Goal: Check status

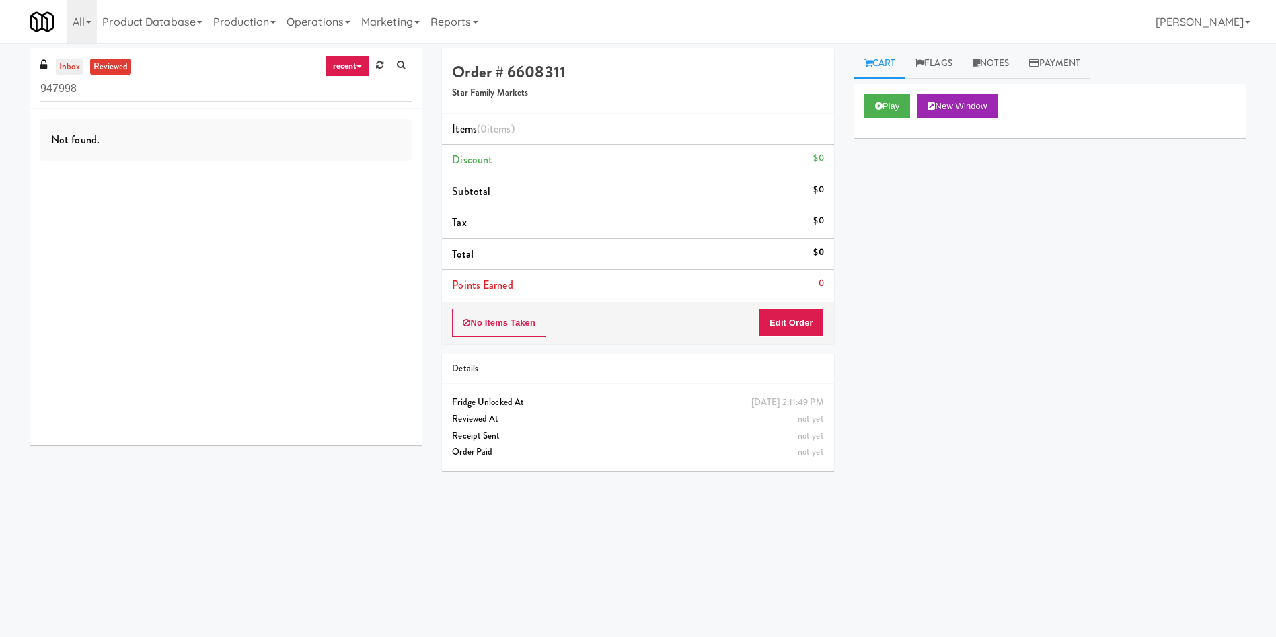
click at [57, 61] on link "inbox" at bounding box center [70, 67] width 28 height 17
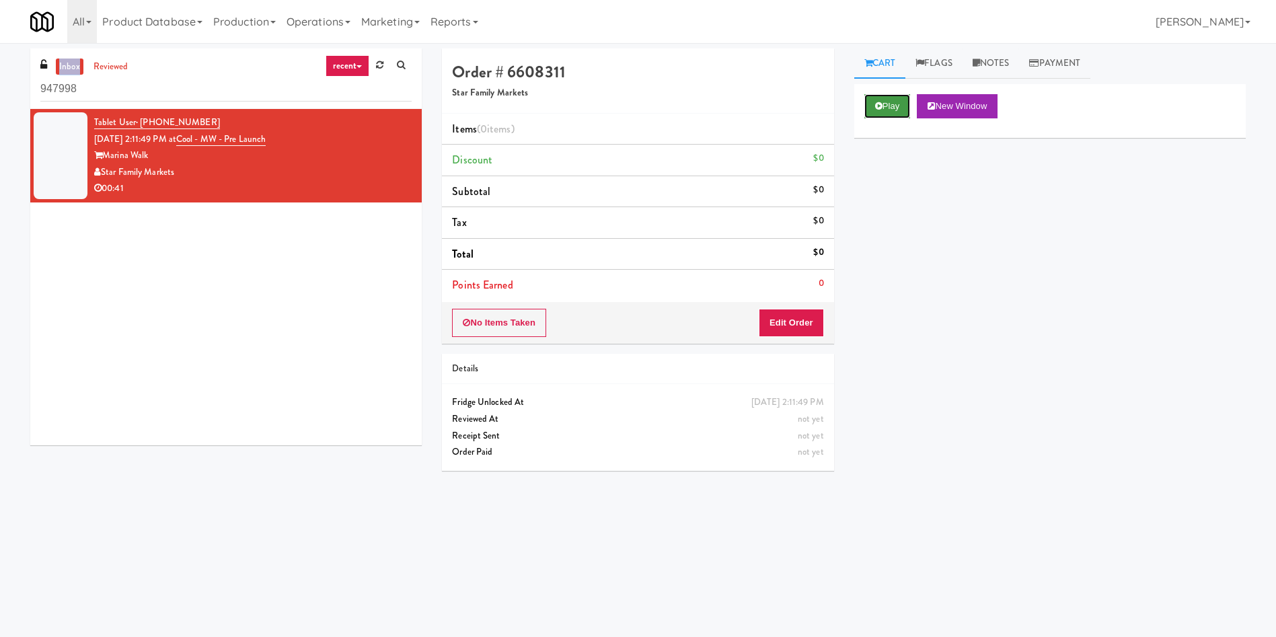
click at [885, 108] on button "Play" at bounding box center [888, 106] width 46 height 24
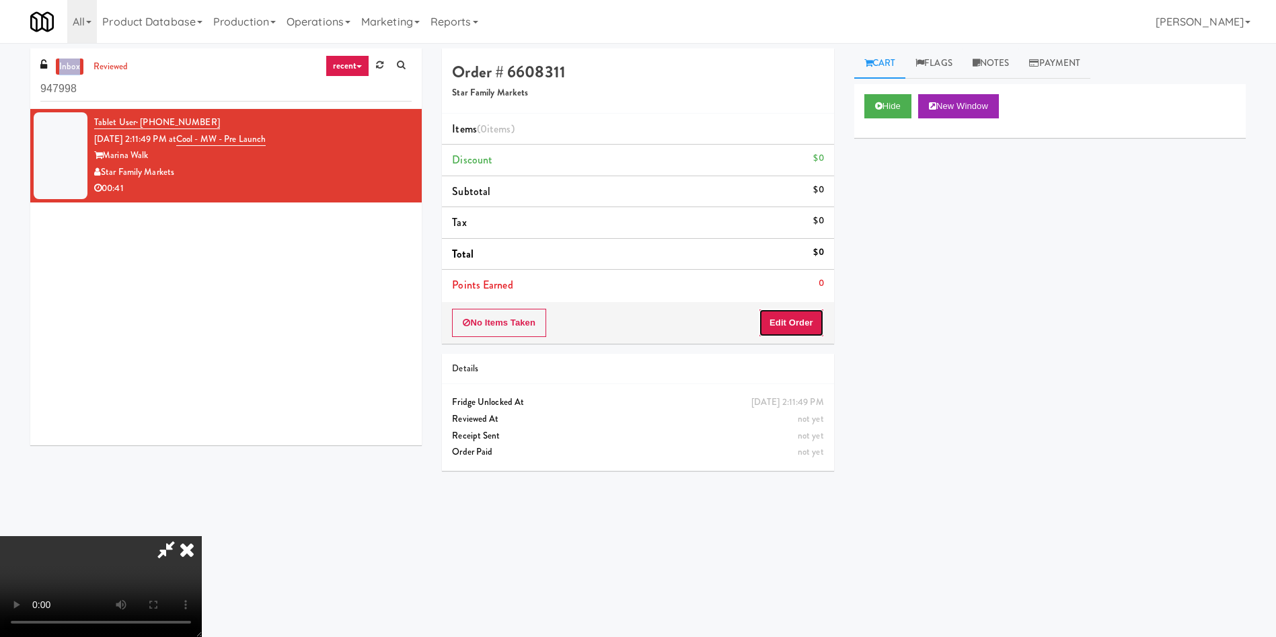
click at [783, 324] on button "Edit Order" at bounding box center [791, 323] width 65 height 28
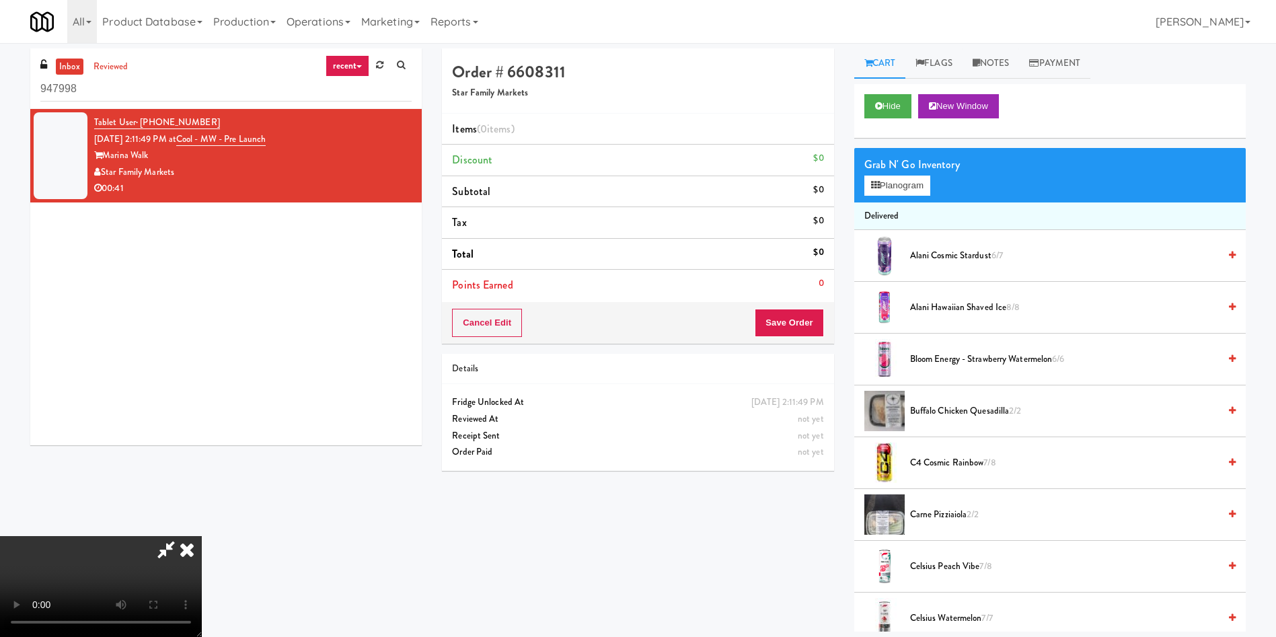
click at [202, 536] on icon at bounding box center [187, 549] width 30 height 27
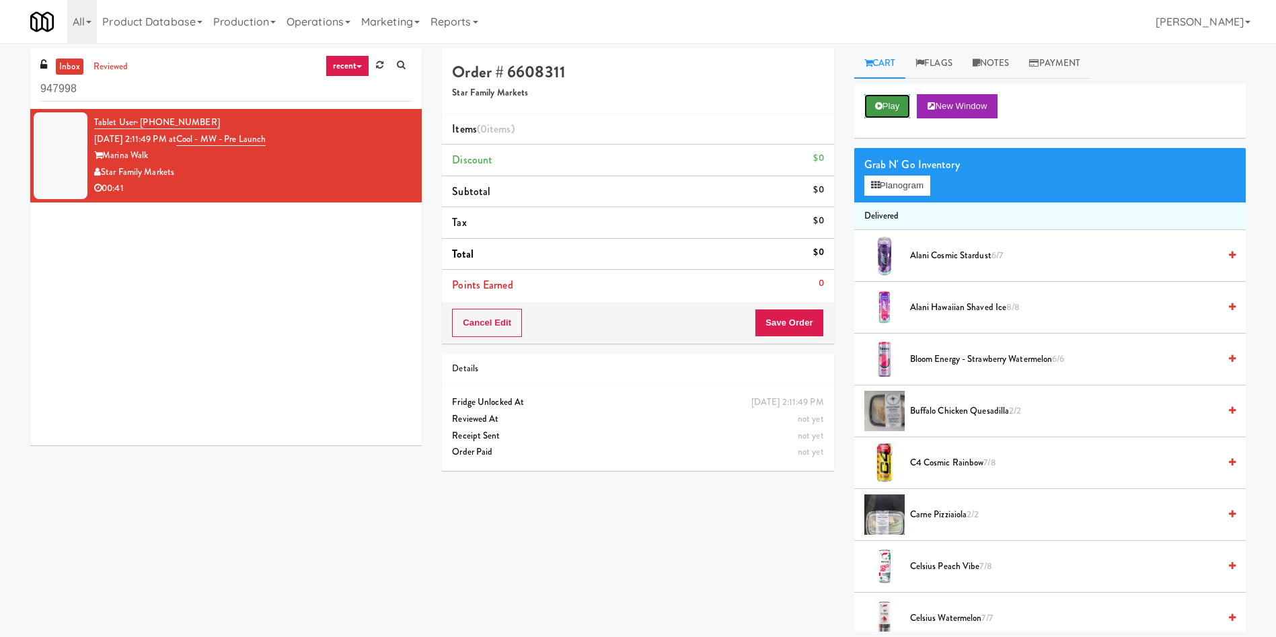
click at [883, 102] on button "Play" at bounding box center [888, 106] width 46 height 24
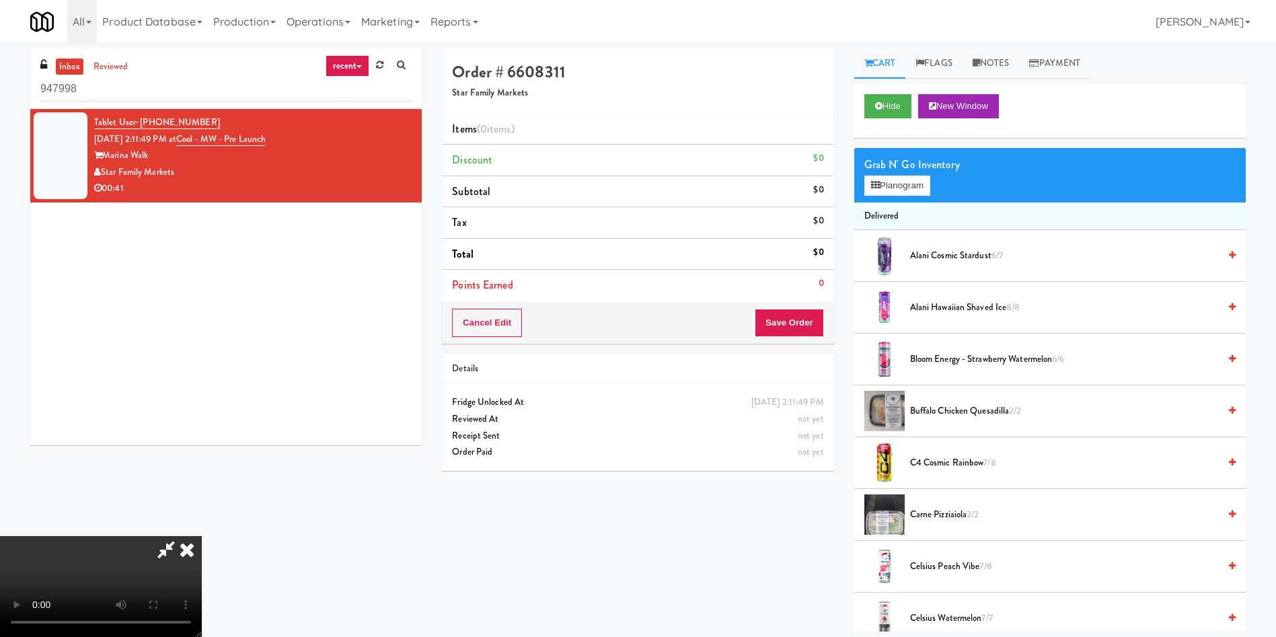
click at [202, 536] on video at bounding box center [101, 586] width 202 height 101
click at [882, 179] on button "Planogram" at bounding box center [898, 186] width 66 height 20
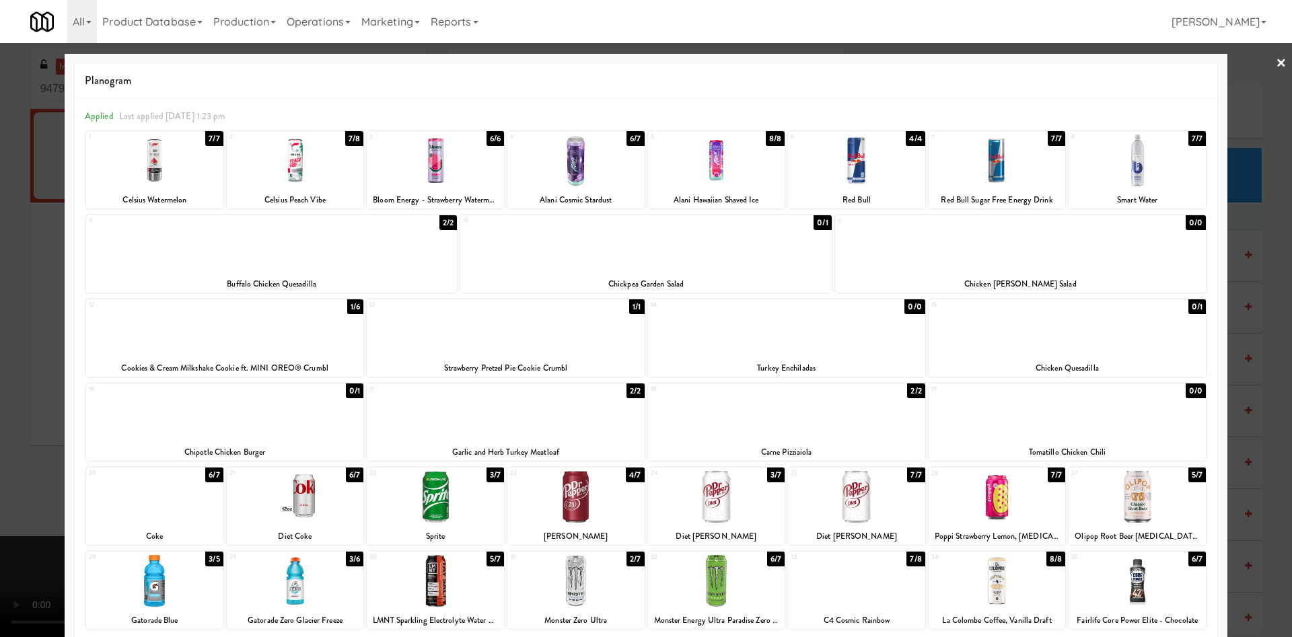
click at [0, 339] on div at bounding box center [646, 318] width 1292 height 637
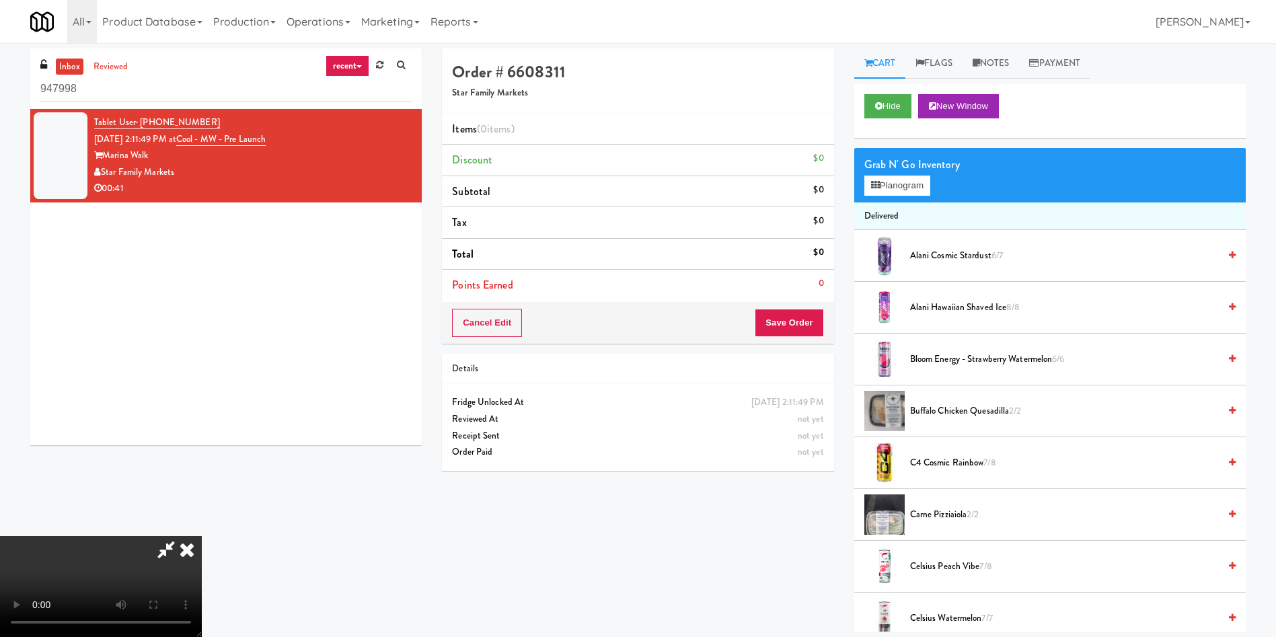
click at [202, 536] on video at bounding box center [101, 586] width 202 height 101
click at [202, 536] on icon at bounding box center [187, 549] width 30 height 27
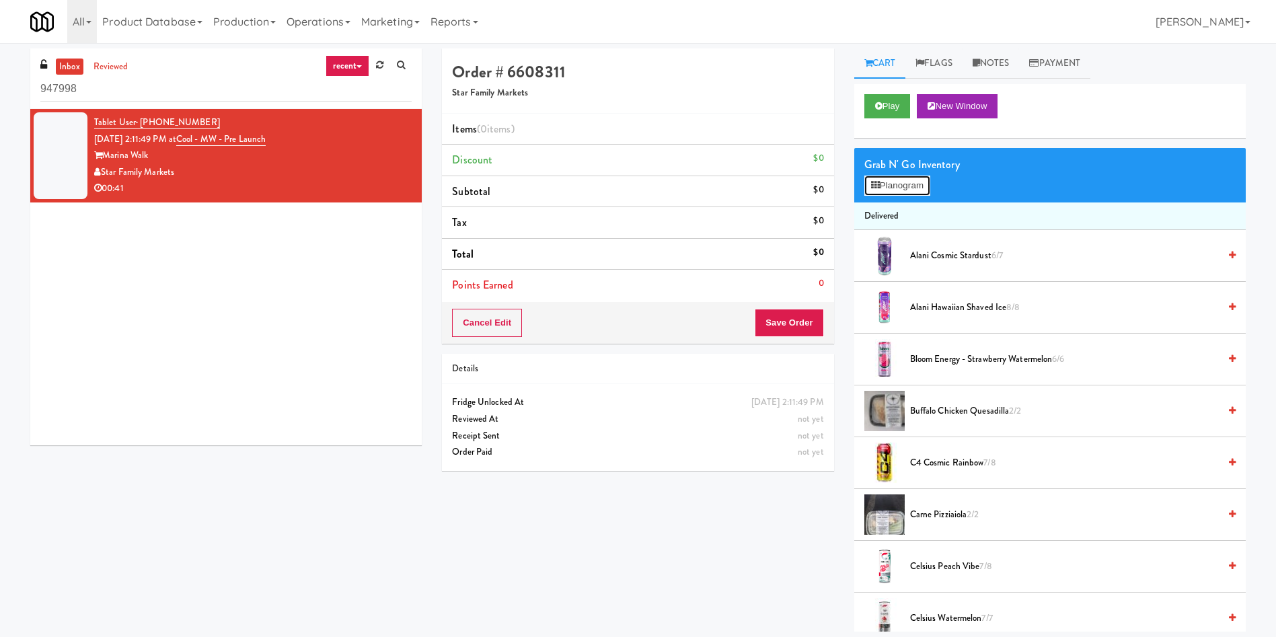
click at [908, 183] on button "Planogram" at bounding box center [898, 186] width 66 height 20
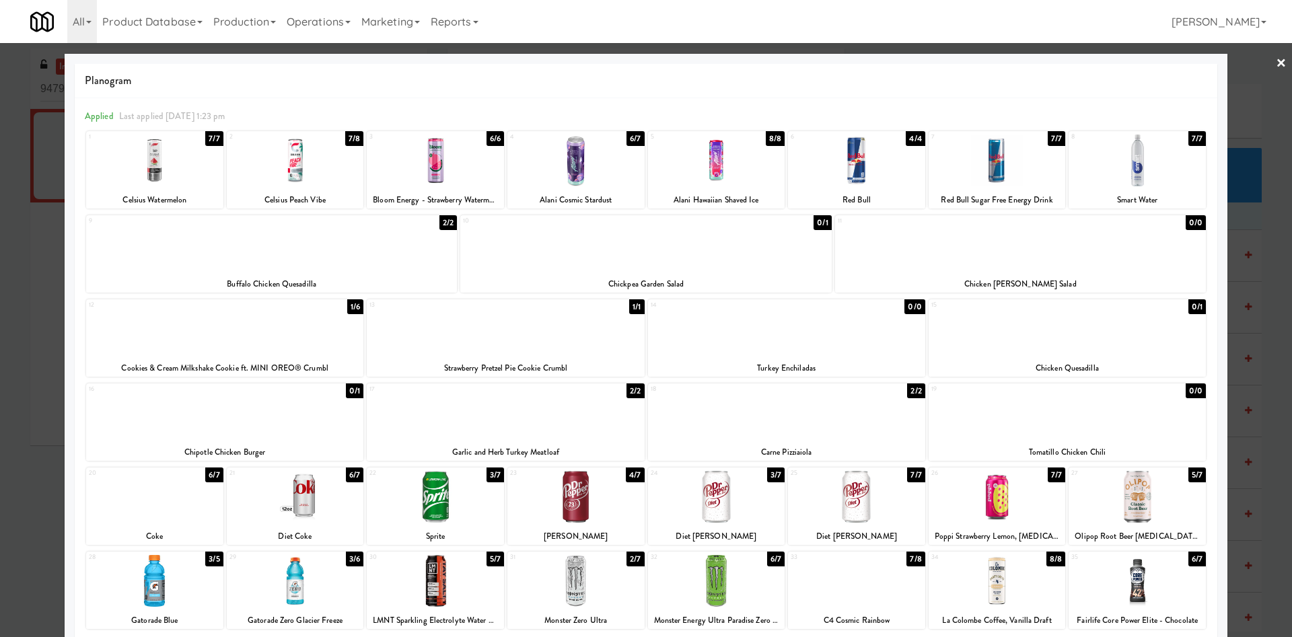
click at [24, 523] on div at bounding box center [646, 318] width 1292 height 637
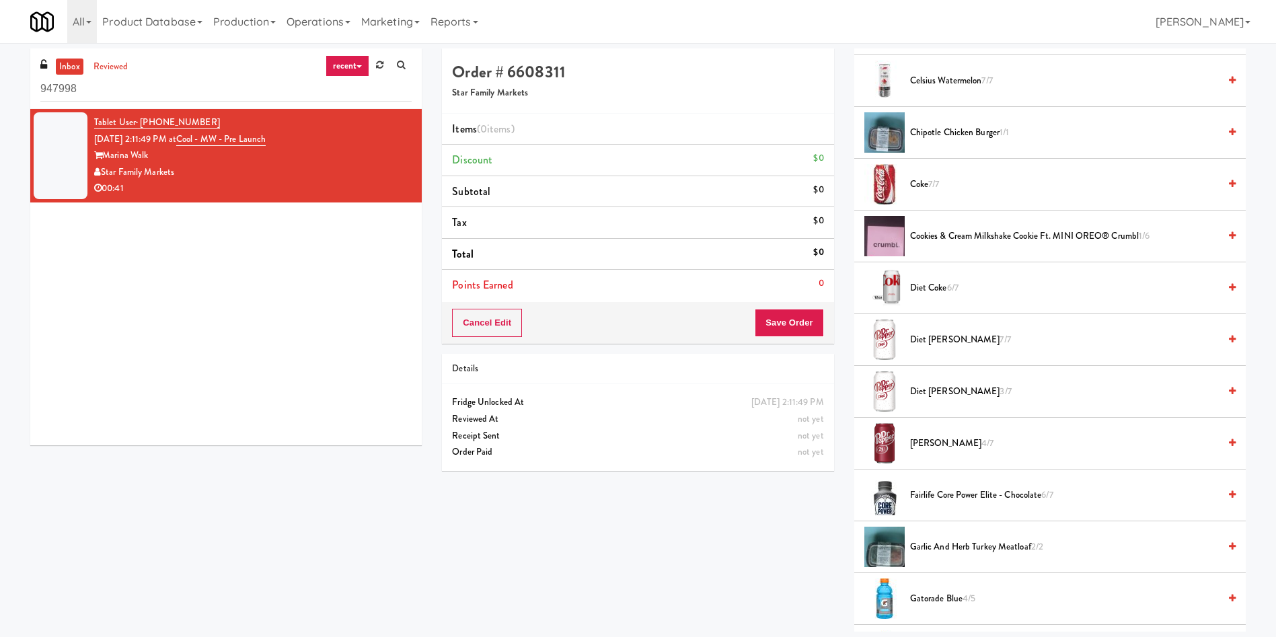
scroll to position [606, 0]
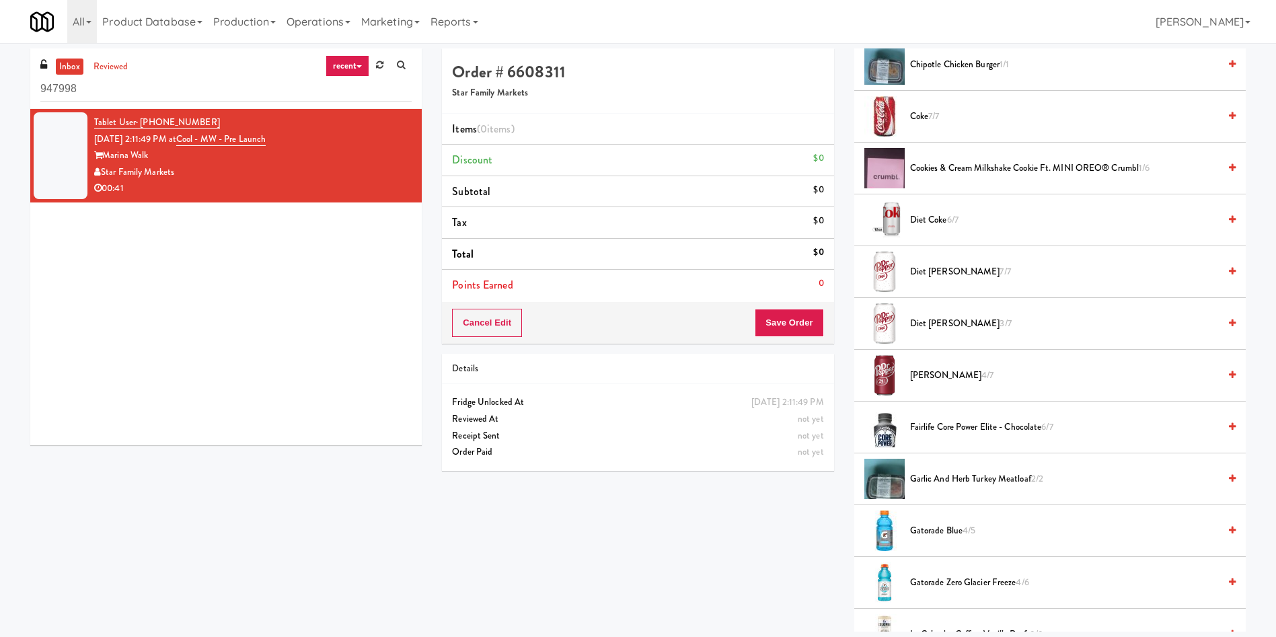
click at [71, 60] on link "inbox" at bounding box center [70, 67] width 28 height 17
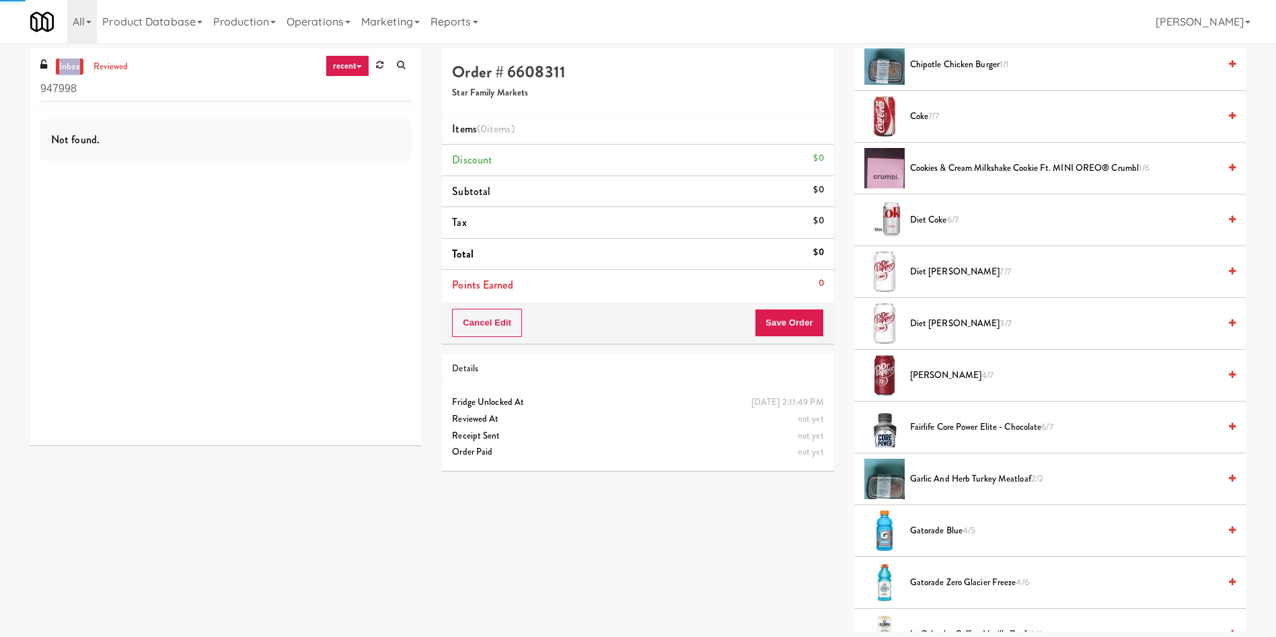
click at [71, 60] on link "inbox" at bounding box center [70, 67] width 28 height 17
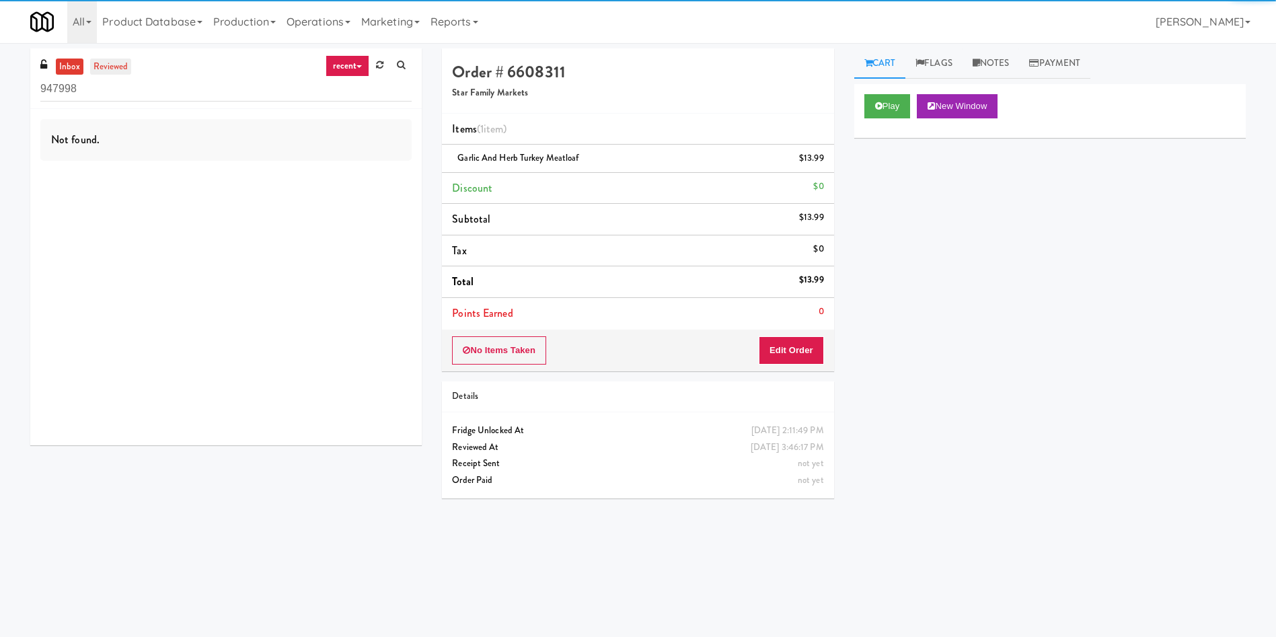
click at [104, 63] on link "reviewed" at bounding box center [111, 67] width 42 height 17
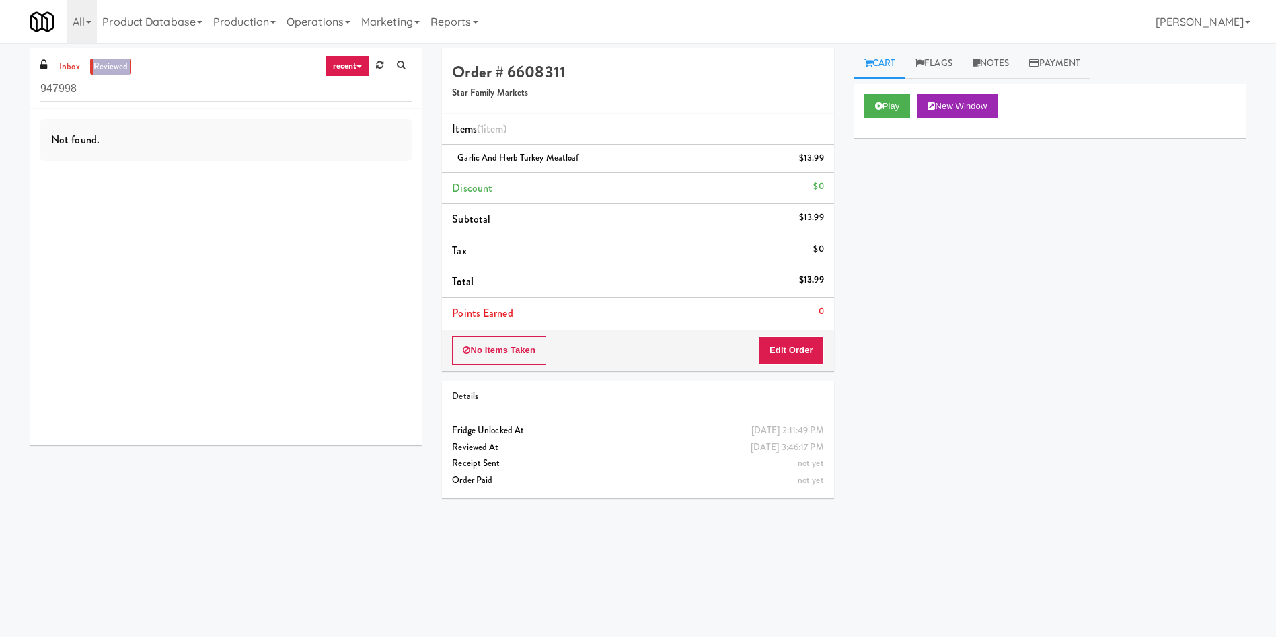
click at [104, 63] on link "reviewed" at bounding box center [111, 67] width 42 height 17
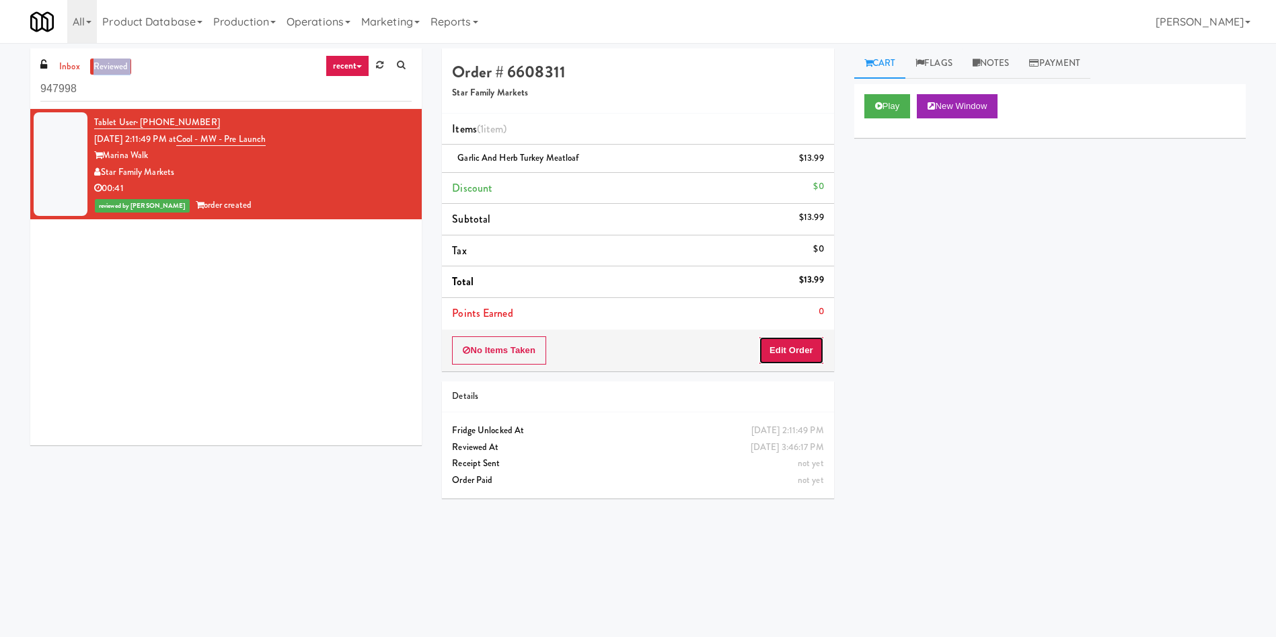
click at [805, 351] on button "Edit Order" at bounding box center [791, 350] width 65 height 28
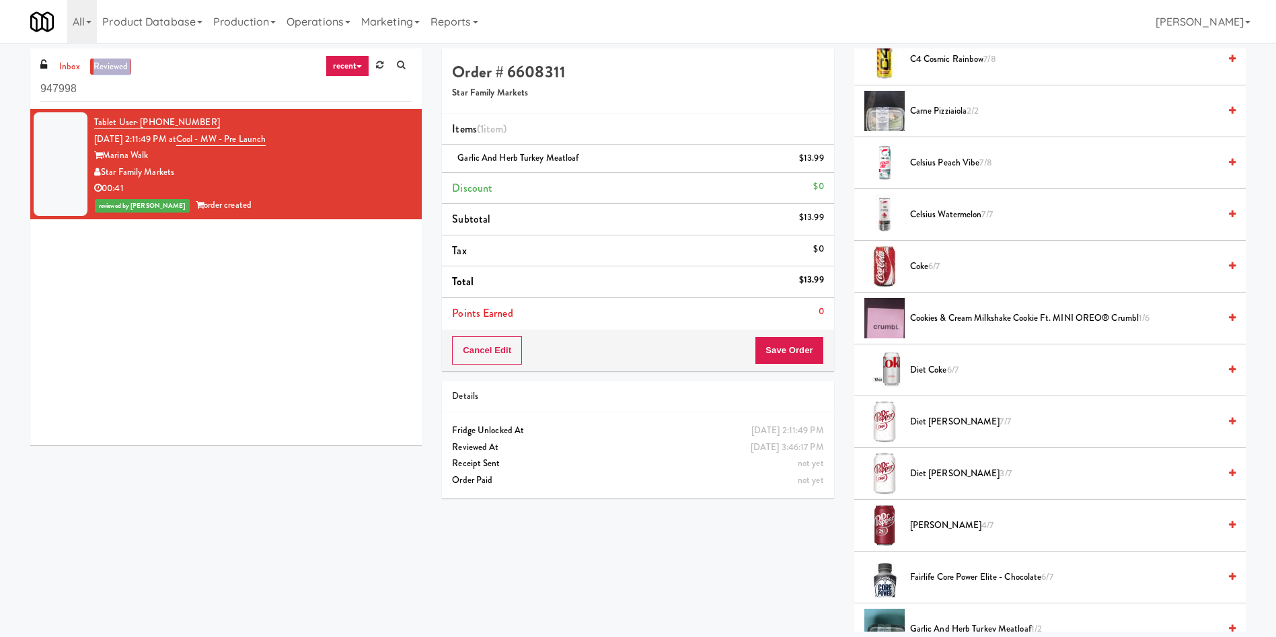
scroll to position [505, 0]
